Goal: Find specific page/section: Locate a particular part of the current website

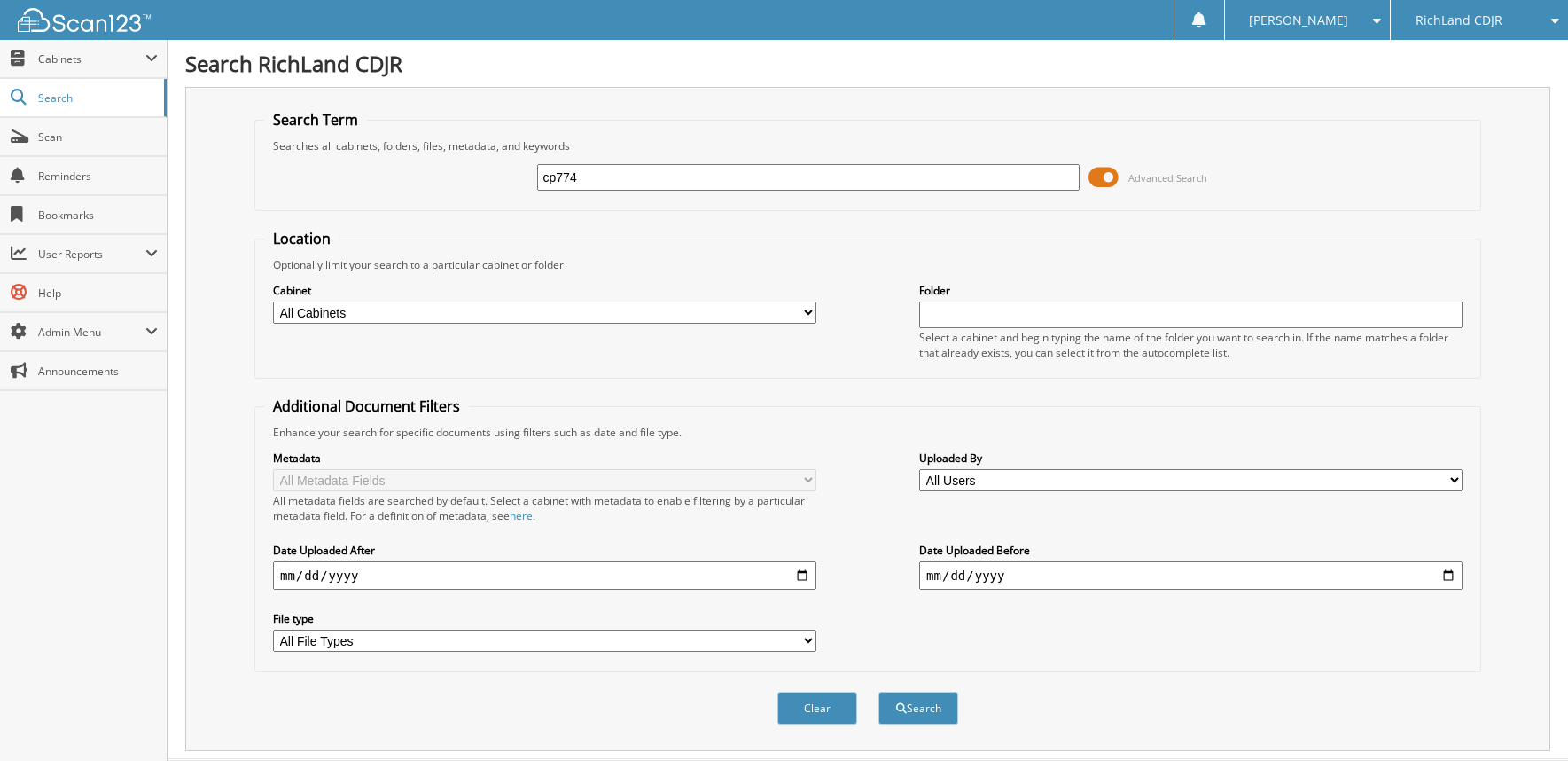
type input "cp774"
click at [879, 692] on button "Search" at bounding box center [918, 708] width 80 height 33
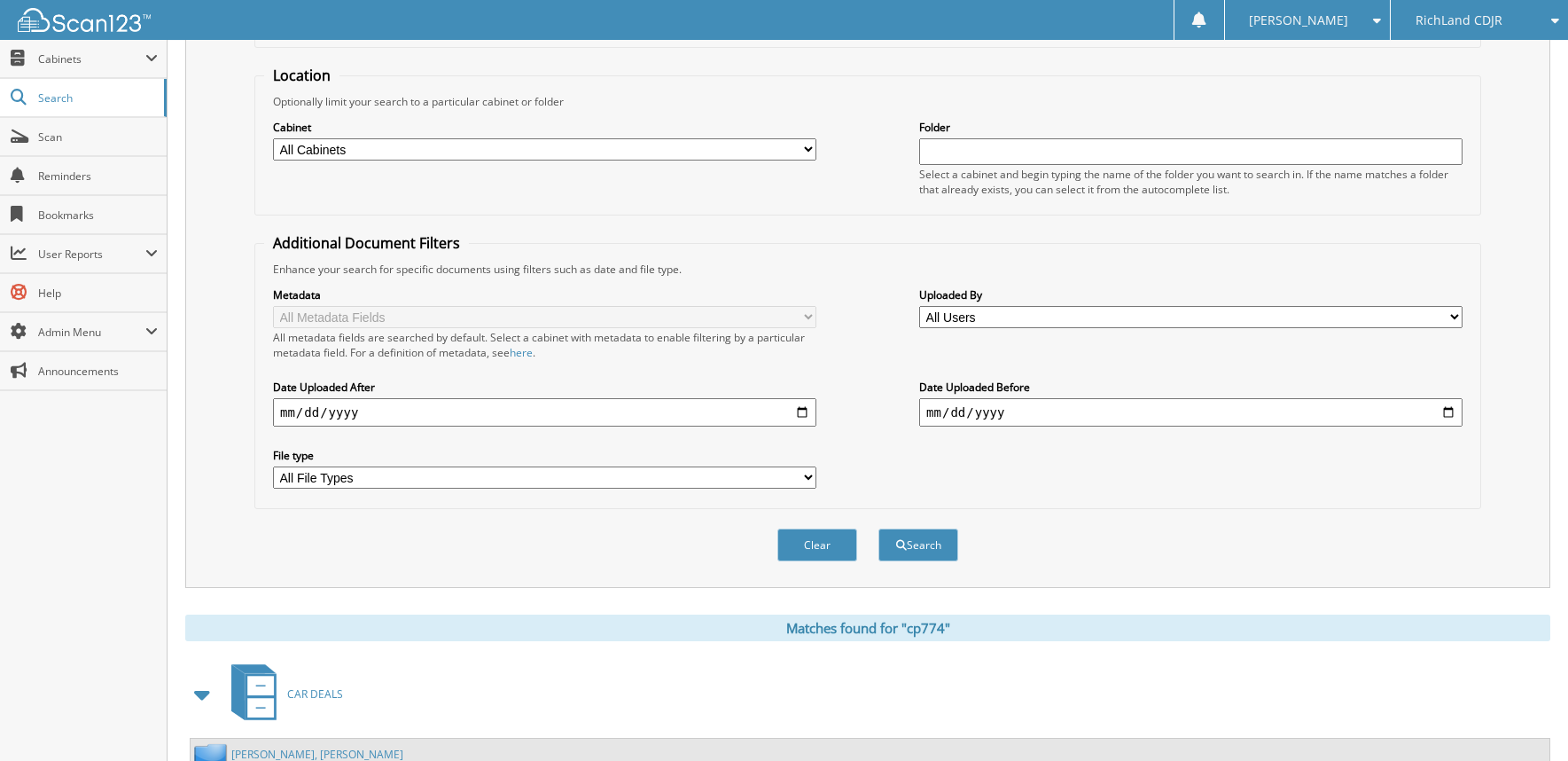
scroll to position [402, 0]
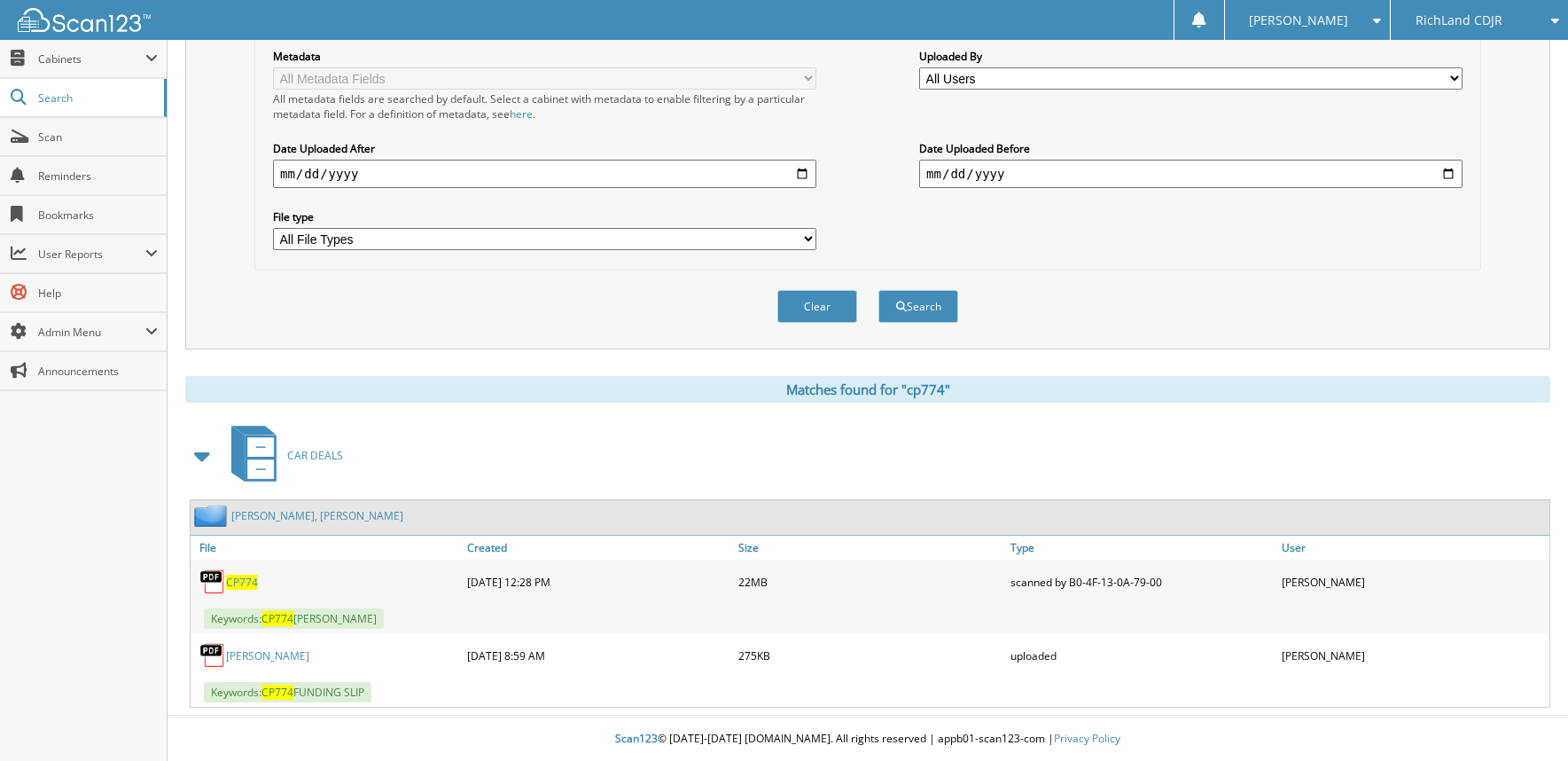
click at [1328, 18] on span "[PERSON_NAME]" at bounding box center [1299, 20] width 100 height 10
click at [1343, 88] on link "Logout" at bounding box center [1308, 86] width 165 height 31
